Goal: Complete application form

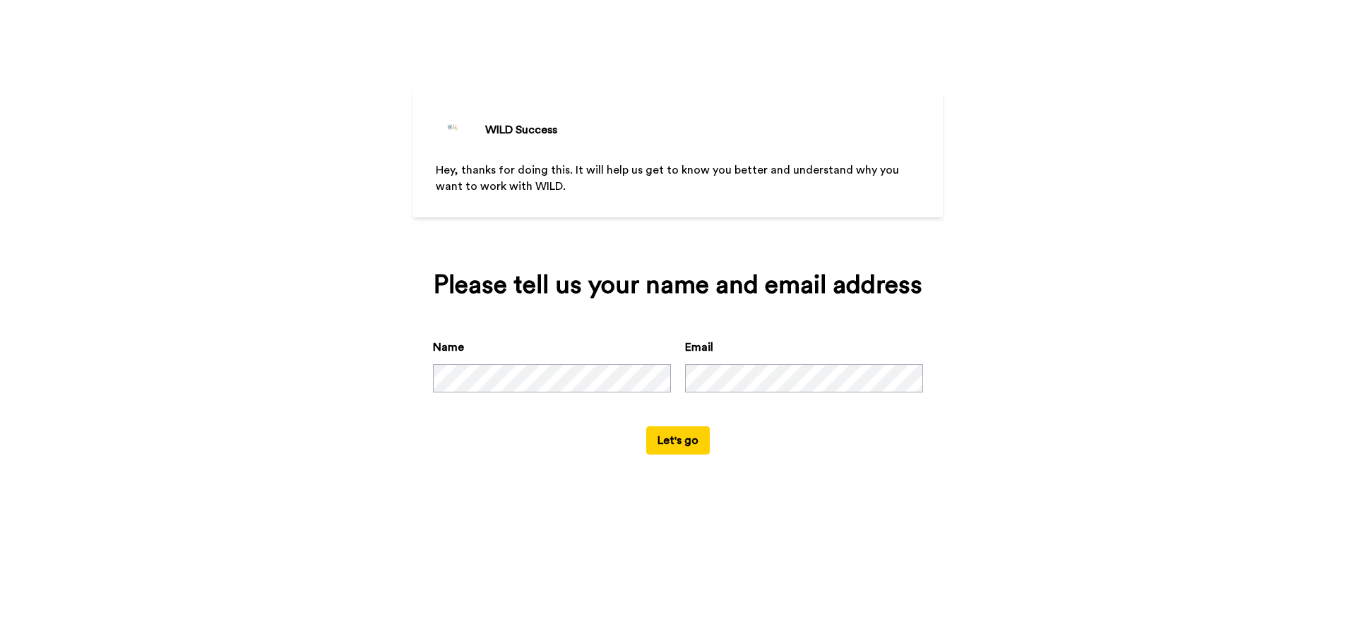
click at [688, 441] on button "Let's go" at bounding box center [678, 441] width 64 height 28
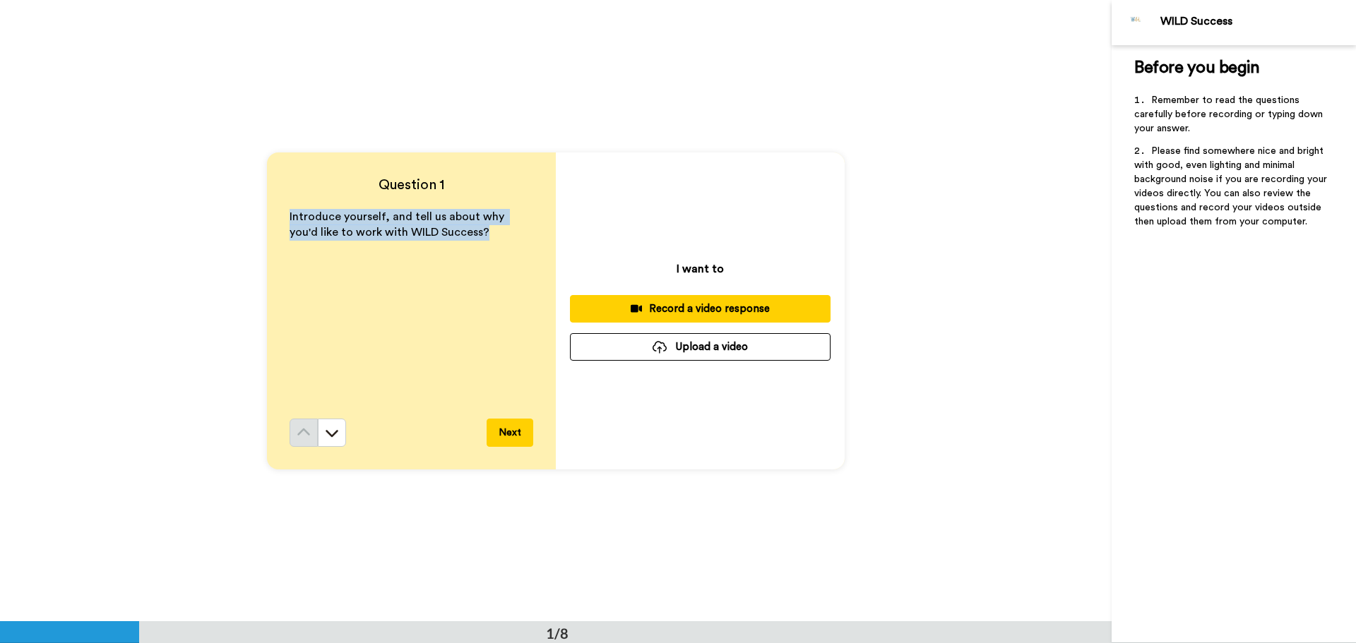
drag, startPoint x: 450, startPoint y: 232, endPoint x: 277, endPoint y: 219, distance: 173.6
click at [277, 219] on div "Question 1 Introduce yourself, and tell us about why you'd like to work with WI…" at bounding box center [411, 311] width 289 height 317
copy span "Introduce yourself, and tell us about why you'd like to work with WILD Success?"
click at [499, 434] on button "Next" at bounding box center [510, 433] width 47 height 28
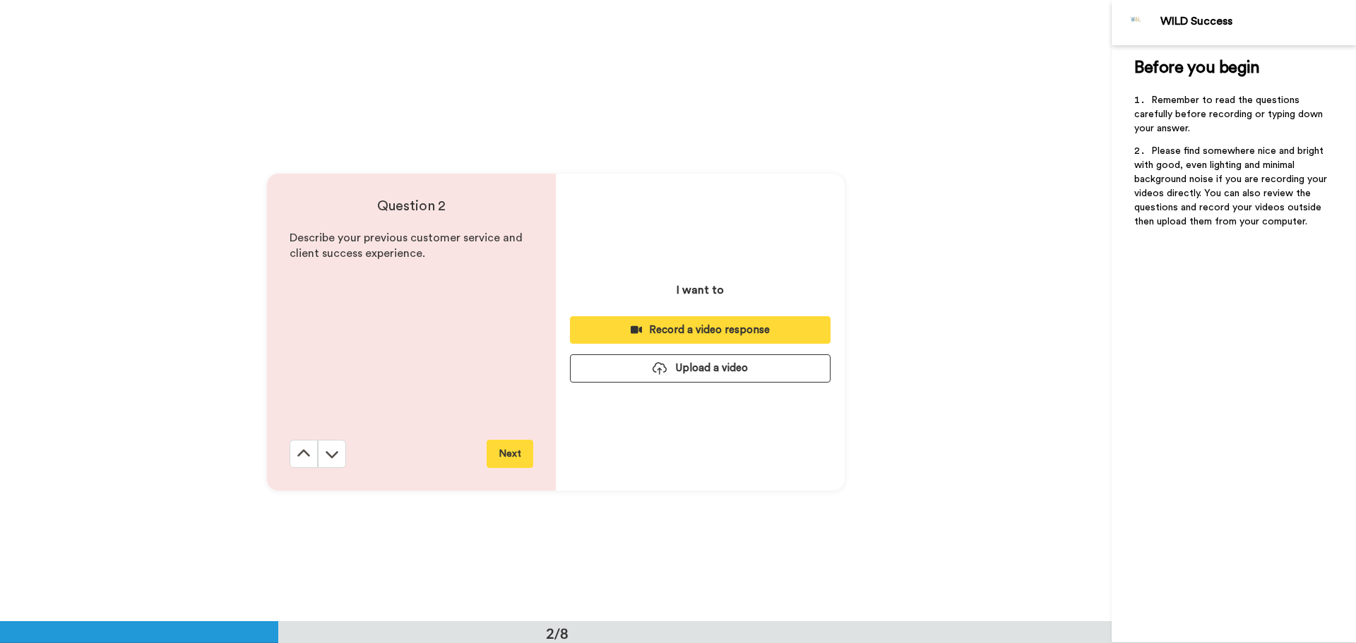
scroll to position [622, 0]
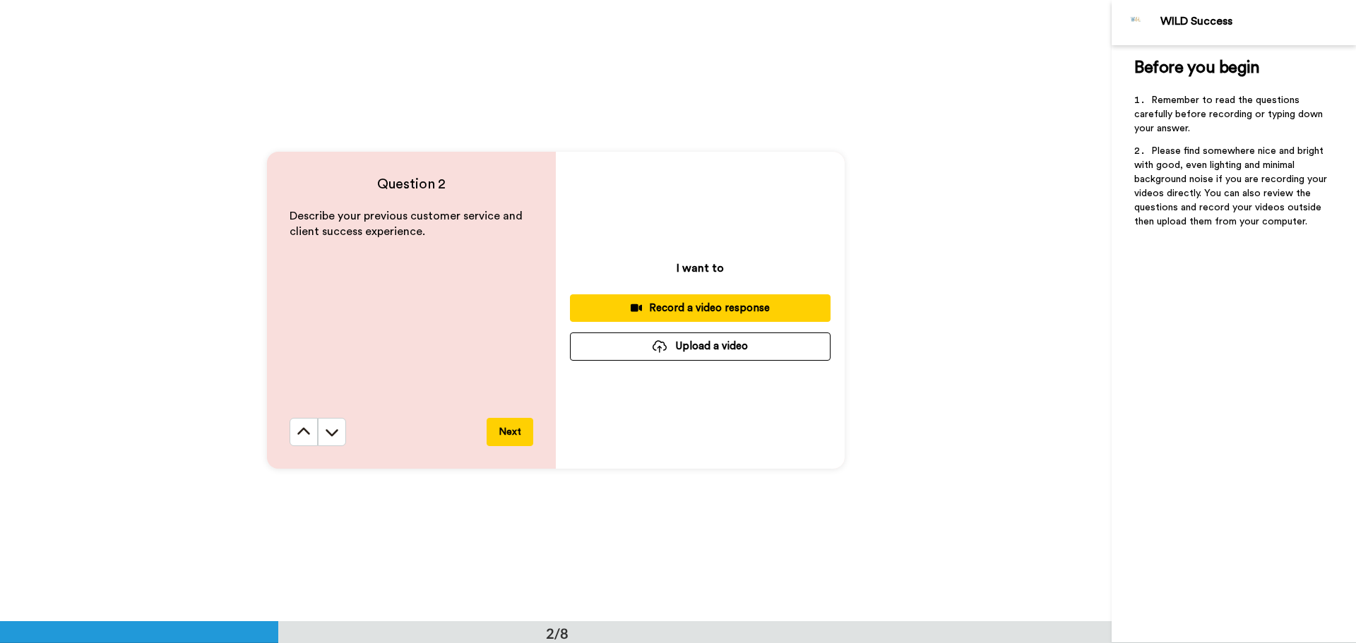
click at [496, 432] on button "Next" at bounding box center [510, 432] width 47 height 28
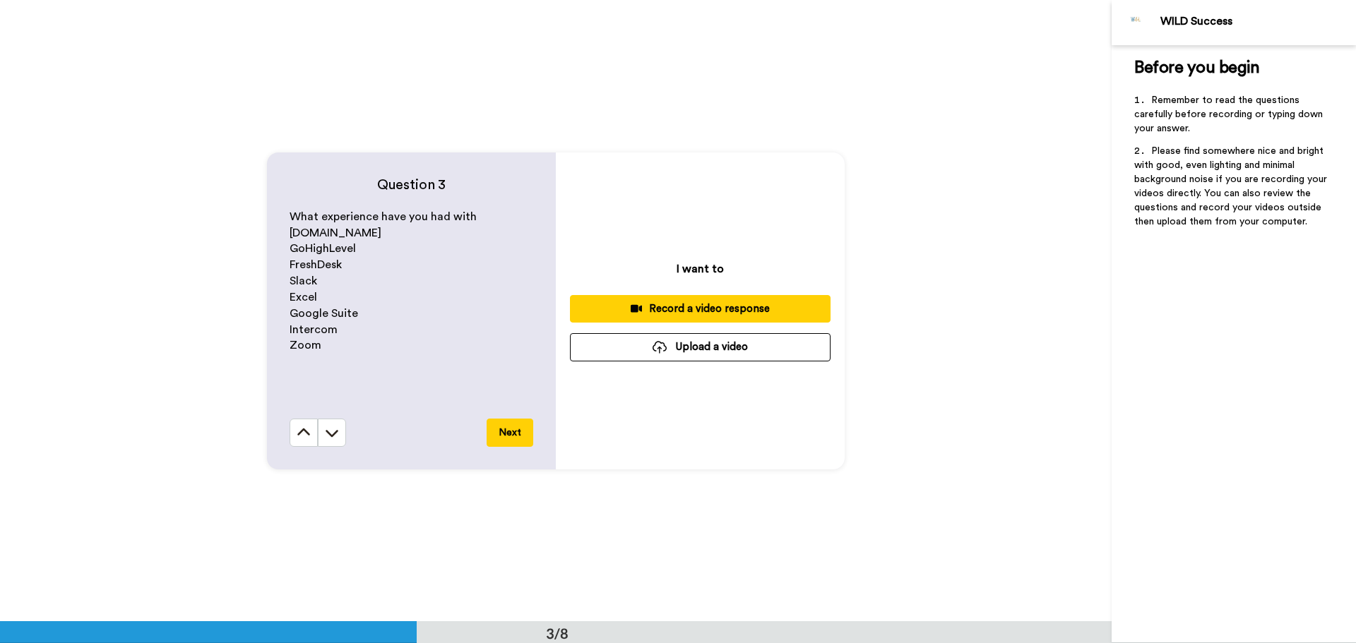
scroll to position [1244, 0]
click at [506, 434] on button "Next" at bounding box center [510, 432] width 47 height 28
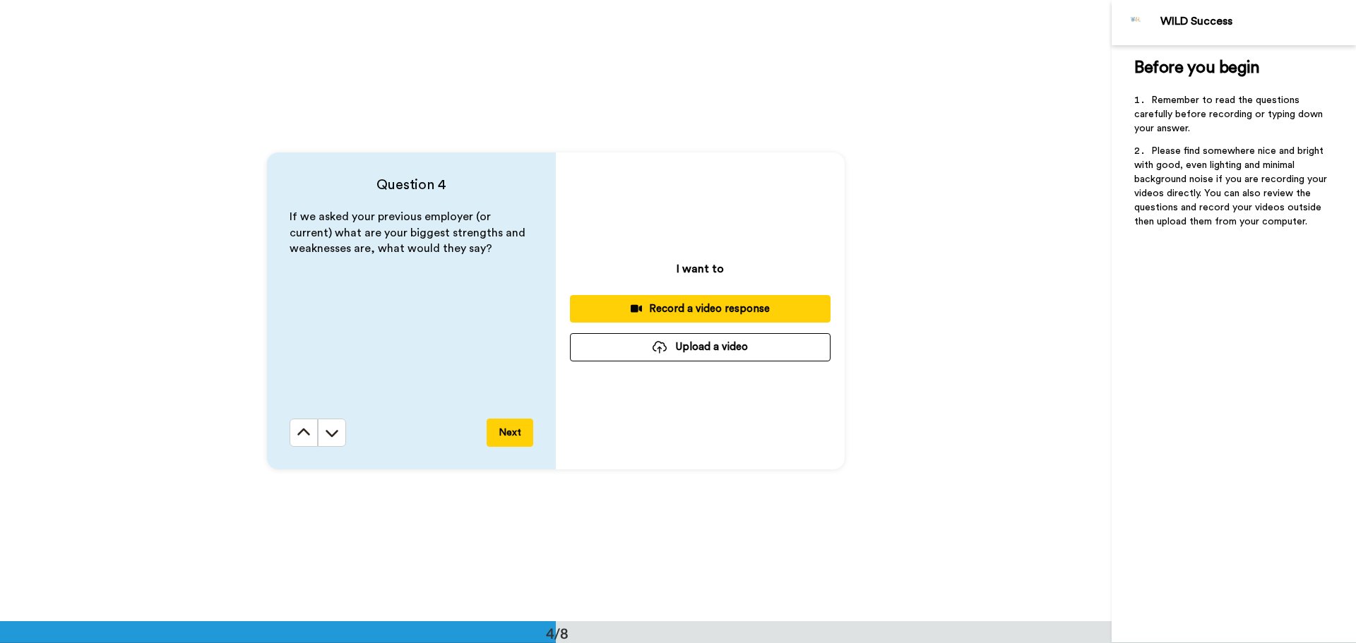
scroll to position [1866, 0]
click at [502, 434] on button "Next" at bounding box center [510, 432] width 47 height 28
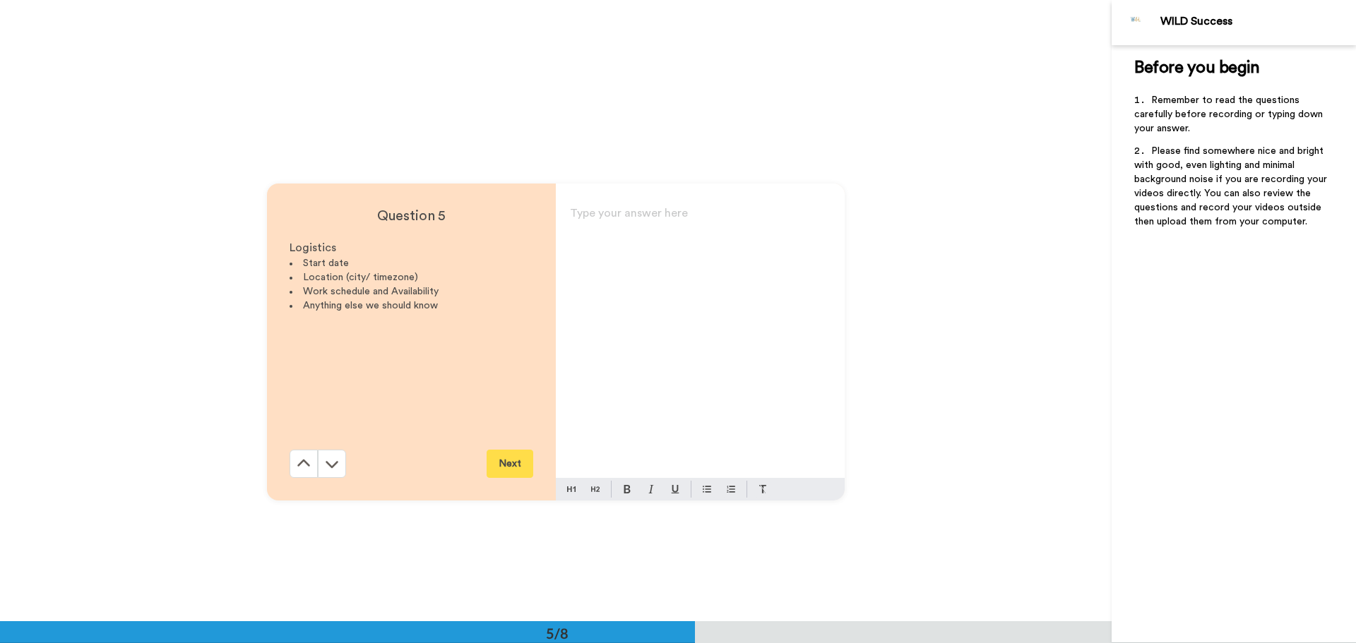
scroll to position [2487, 0]
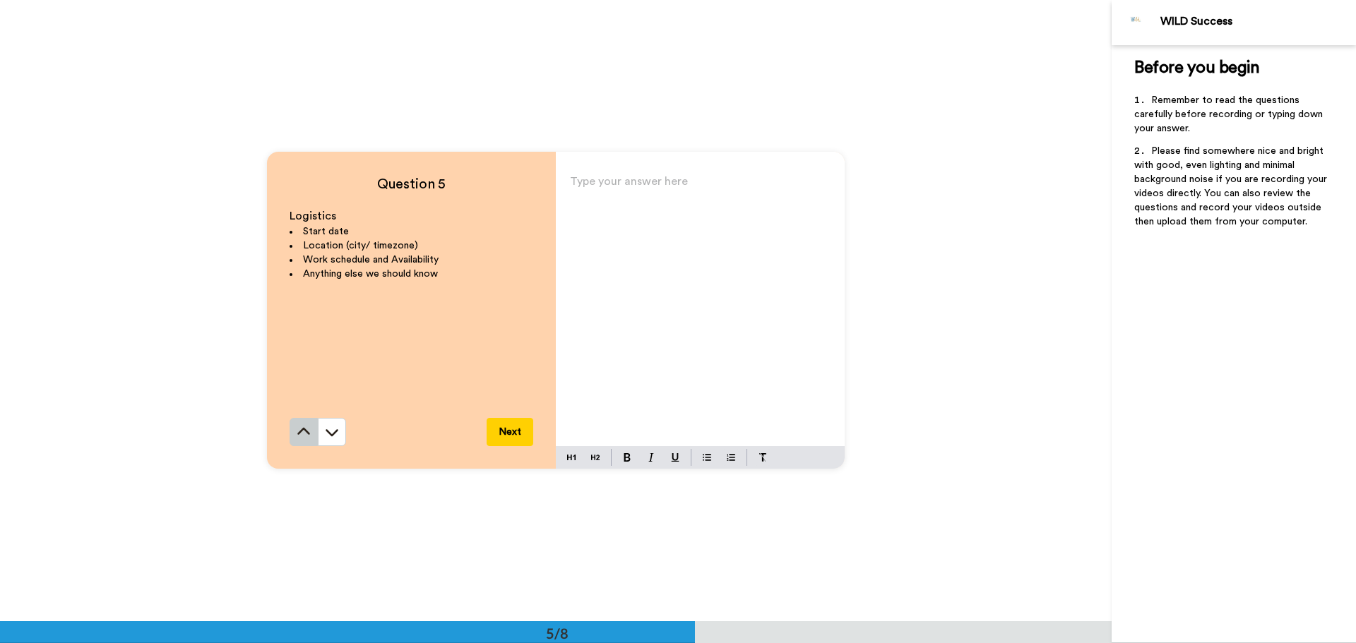
click at [305, 427] on icon at bounding box center [304, 432] width 14 height 14
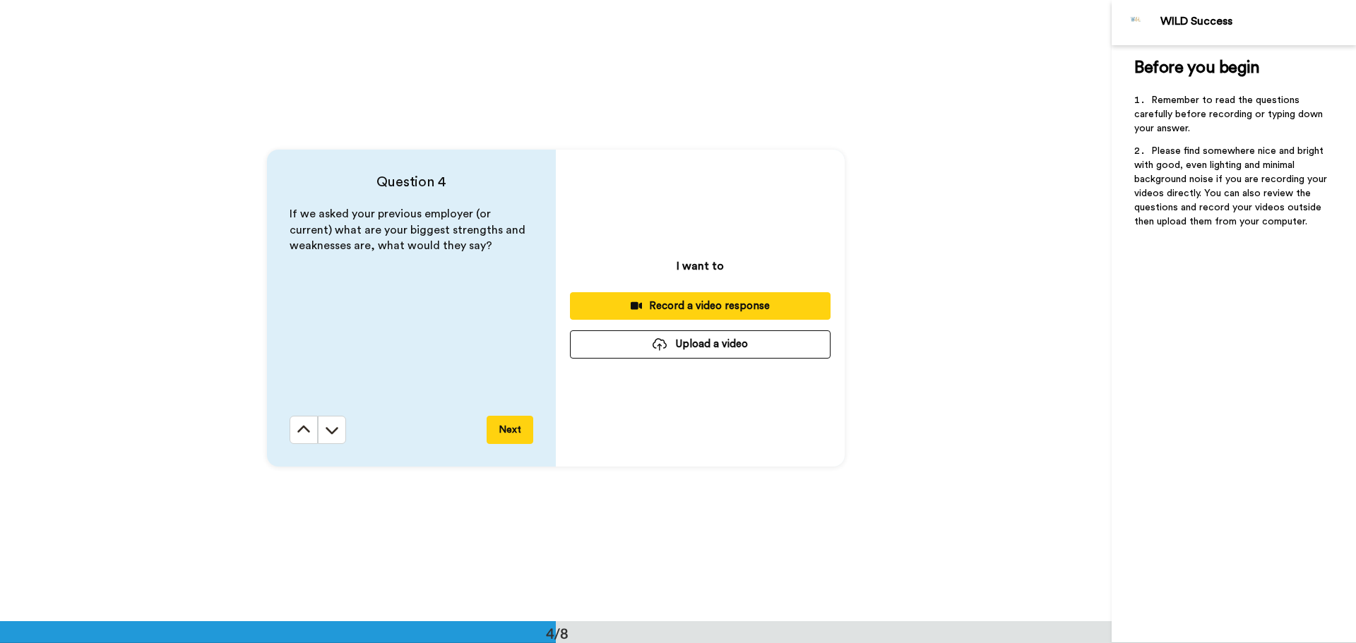
scroll to position [1866, 0]
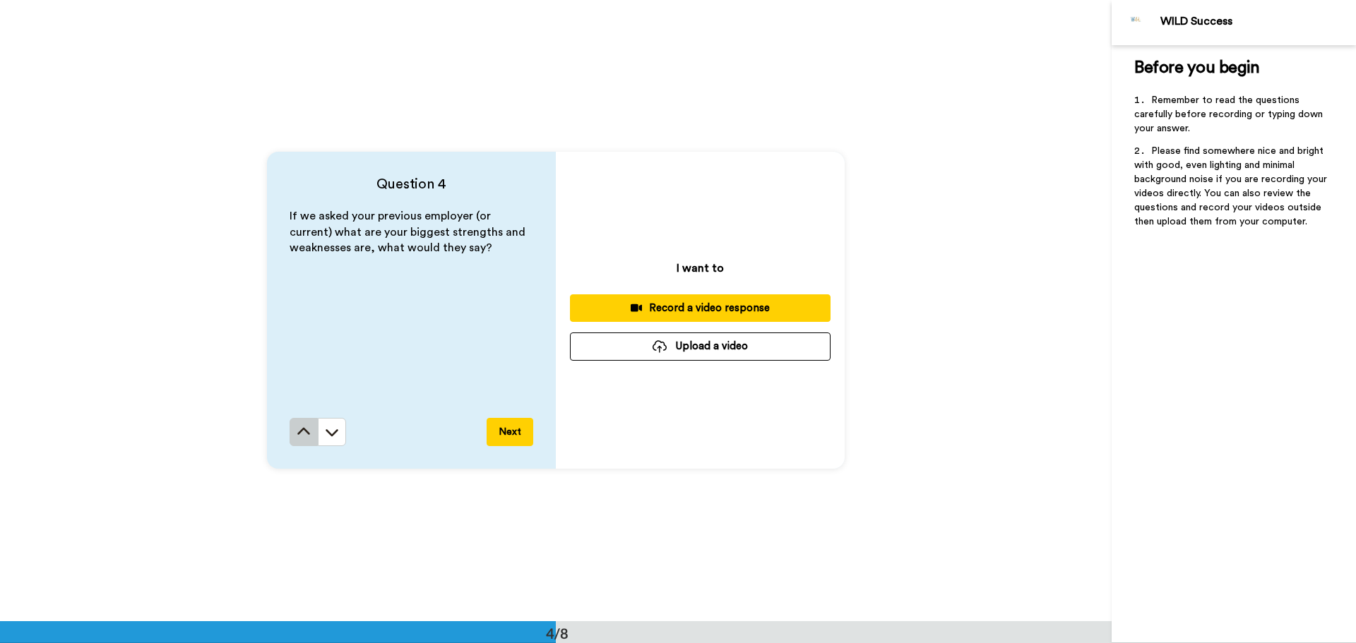
click at [299, 431] on icon at bounding box center [303, 431] width 13 height 7
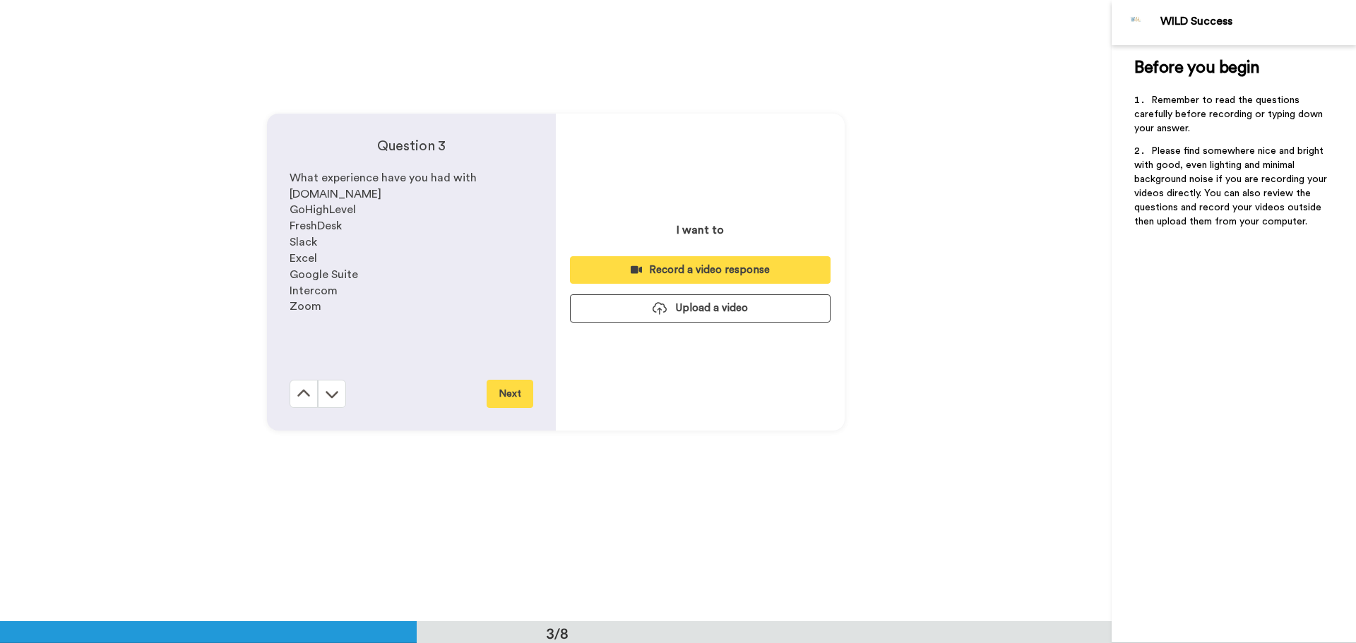
scroll to position [1244, 0]
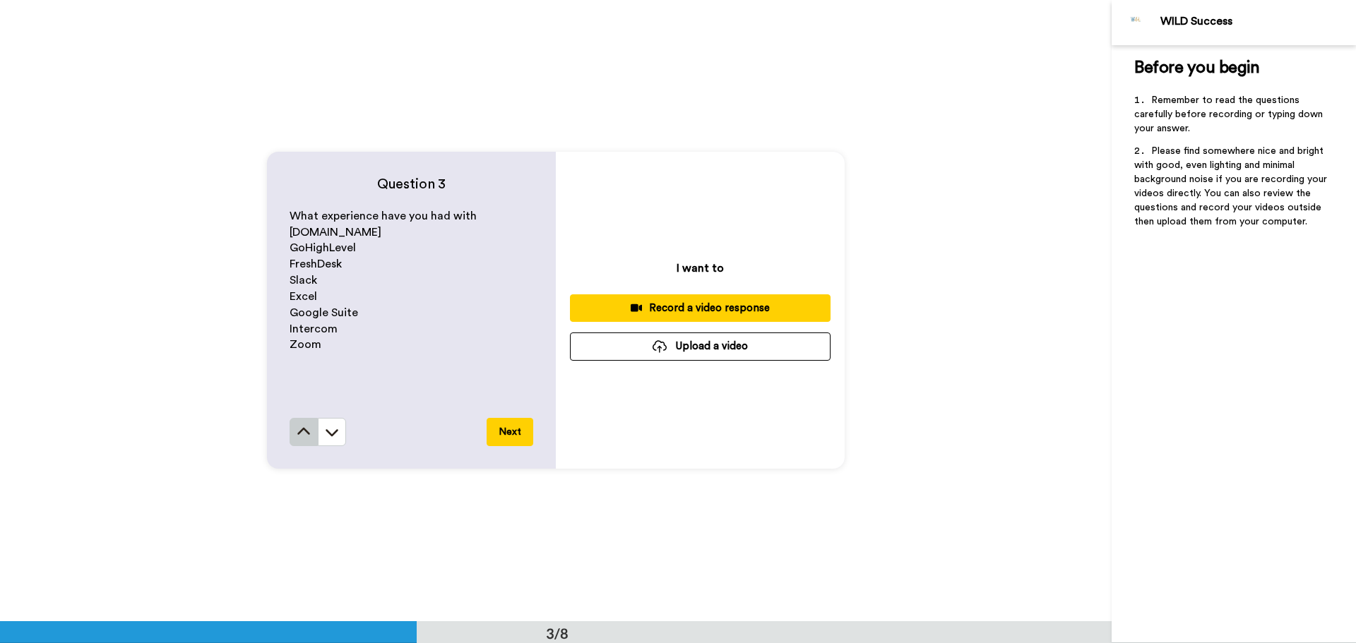
click at [304, 426] on icon at bounding box center [304, 432] width 14 height 14
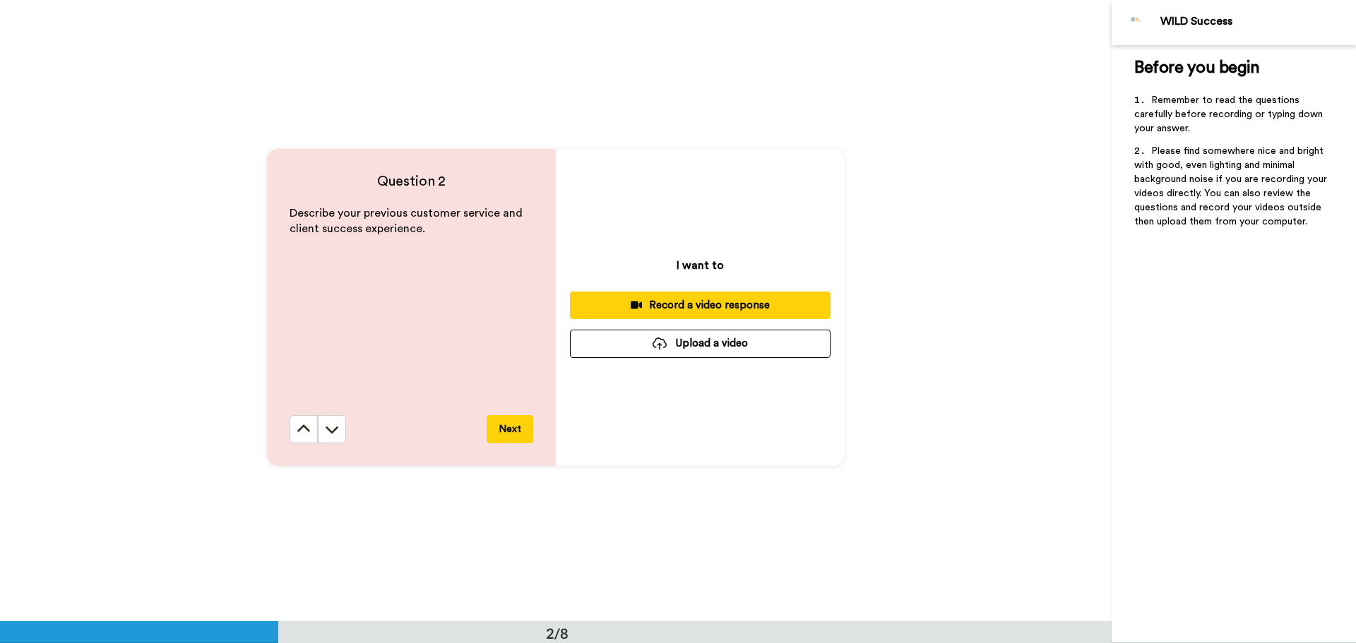
scroll to position [622, 0]
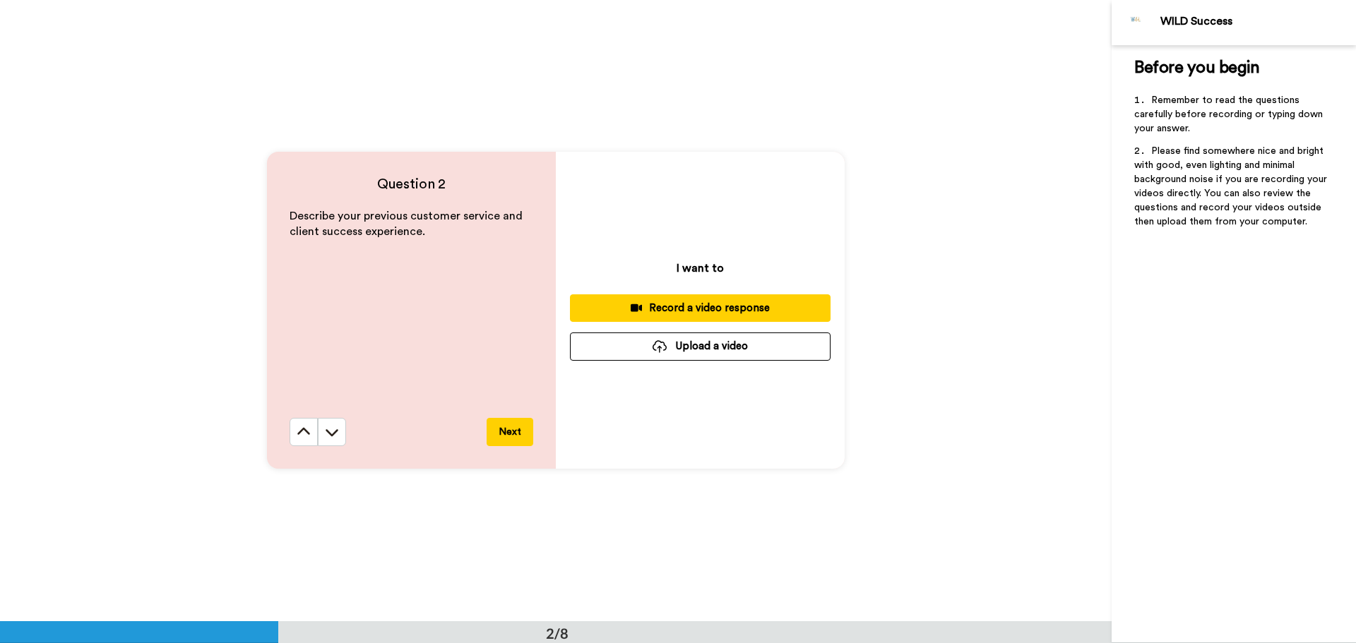
click at [304, 426] on icon at bounding box center [304, 432] width 14 height 14
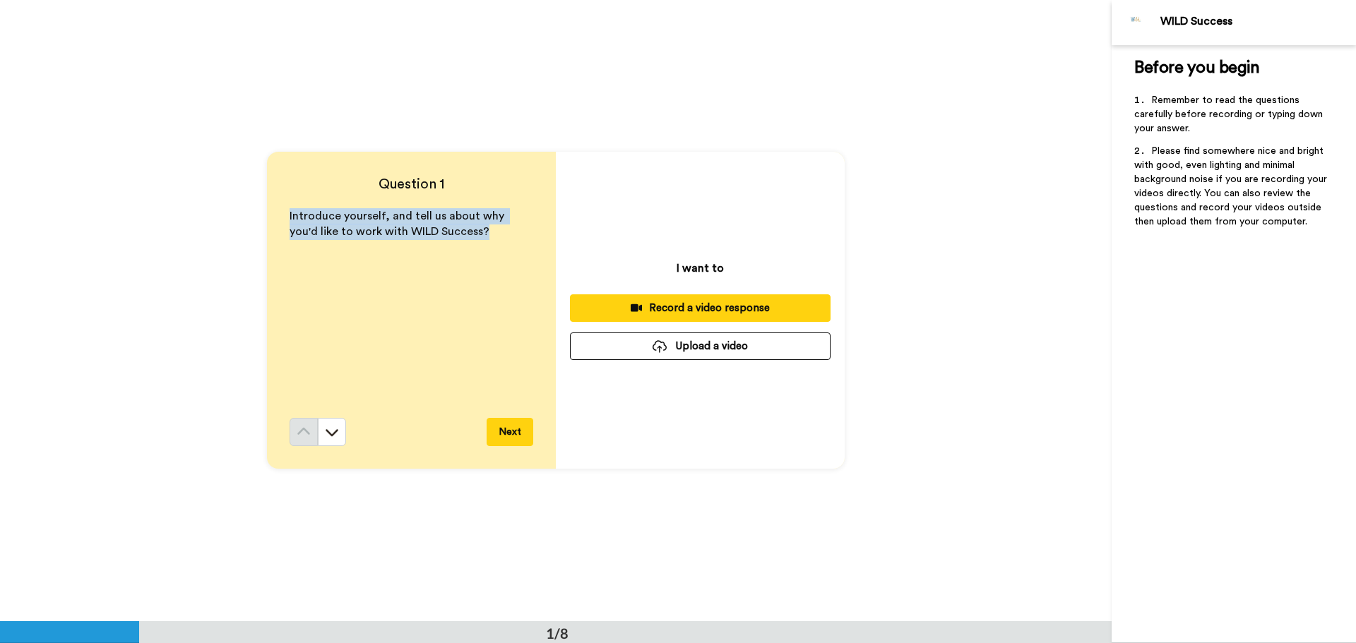
scroll to position [0, 0]
click at [368, 293] on div "Introduce yourself, and tell us about why you'd like to work with WILD Success?" at bounding box center [412, 314] width 244 height 210
click at [481, 229] on p "Introduce yourself, and tell us about why you'd like to work with WILD Success?" at bounding box center [412, 225] width 244 height 32
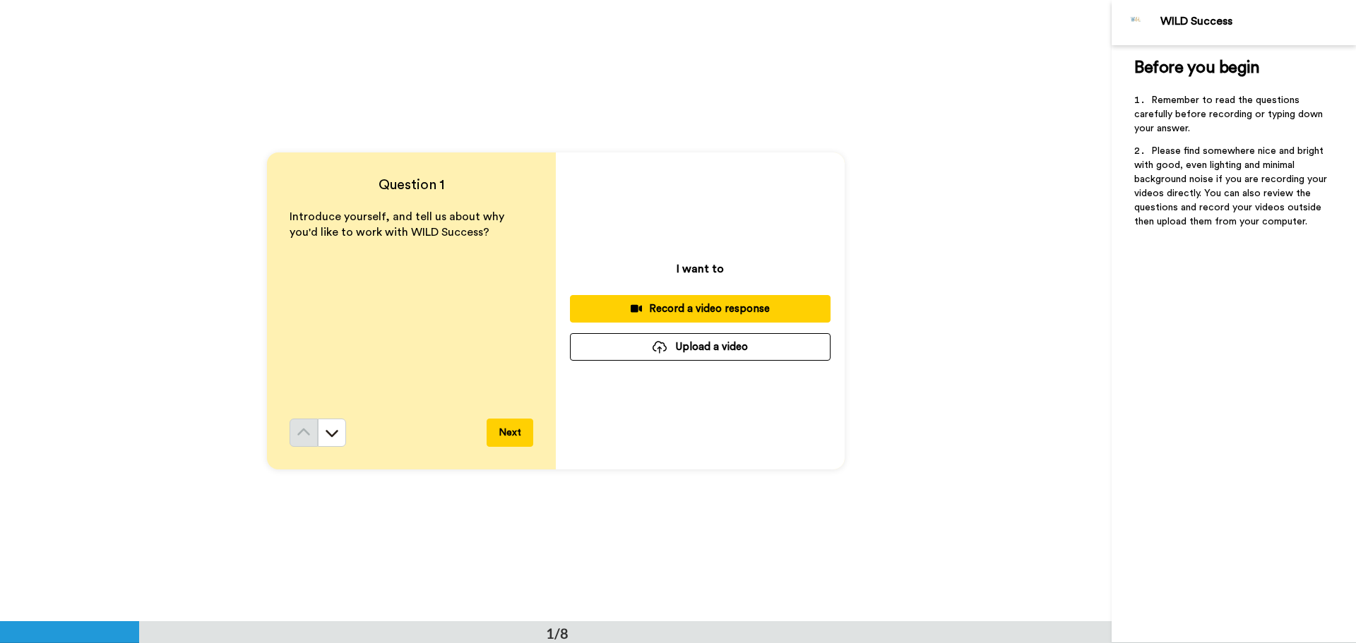
click at [767, 66] on div "Question 1 Introduce yourself, and tell us about why you'd like to work with WI…" at bounding box center [556, 311] width 1112 height 622
click at [528, 187] on h4 "Question 1" at bounding box center [412, 185] width 244 height 20
click at [692, 196] on div "I want to Record a video response Upload a video" at bounding box center [700, 311] width 289 height 317
